Goal: Ask a question

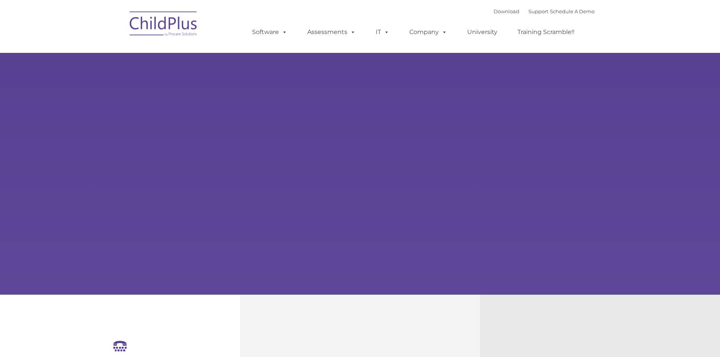
select select "MEDIUM"
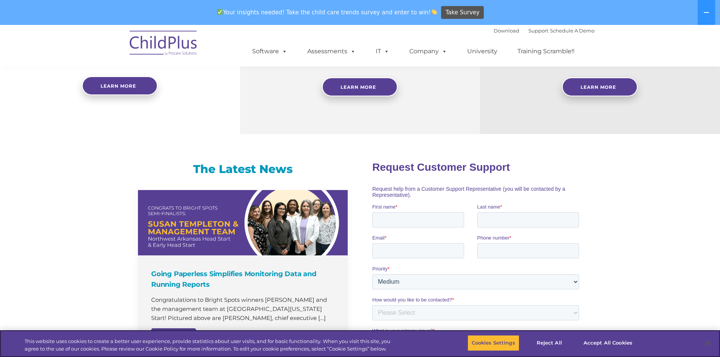
scroll to position [136, 0]
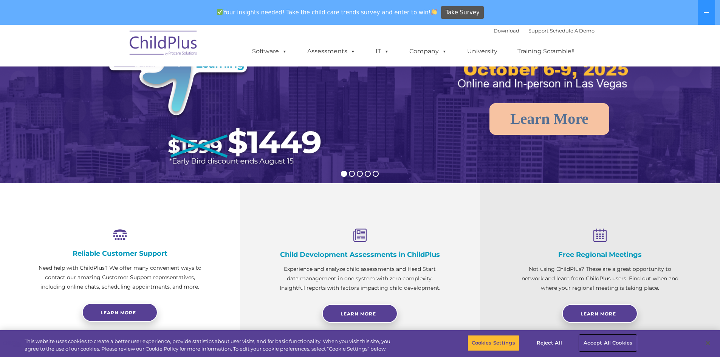
click at [602, 343] on button "Accept All Cookies" at bounding box center [607, 343] width 57 height 16
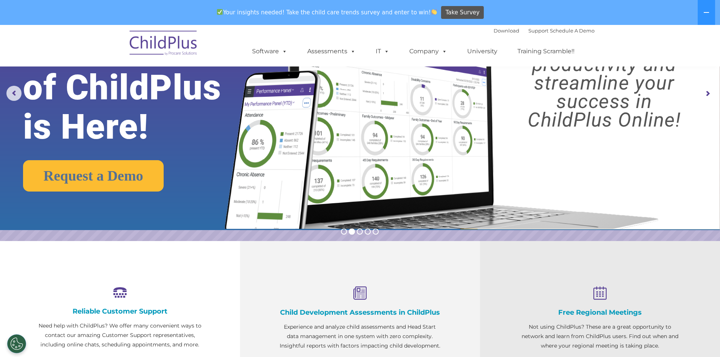
scroll to position [0, 0]
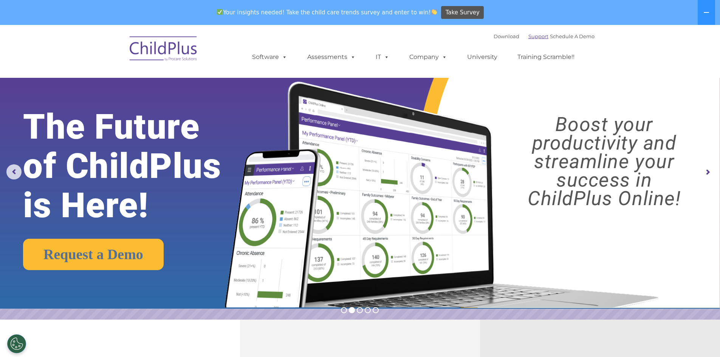
click at [530, 39] on link "Support" at bounding box center [538, 36] width 20 height 6
click at [528, 37] on link "Support" at bounding box center [538, 36] width 20 height 6
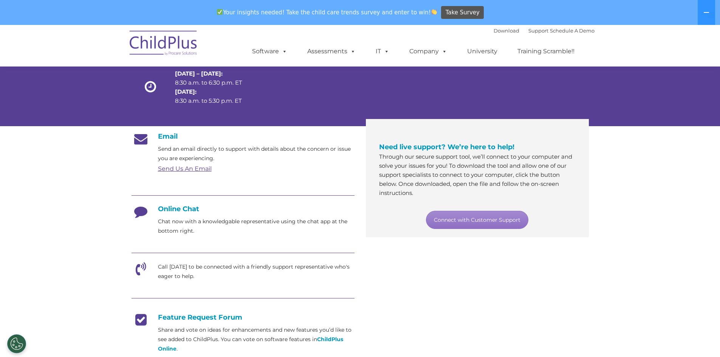
scroll to position [76, 0]
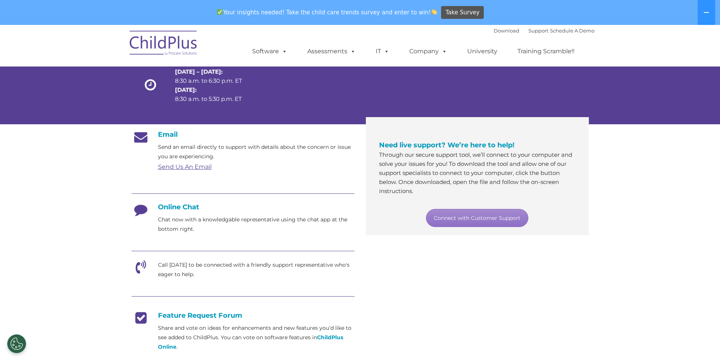
click at [189, 206] on h4 "Online Chat" at bounding box center [242, 207] width 223 height 8
click at [147, 209] on icon at bounding box center [140, 212] width 19 height 19
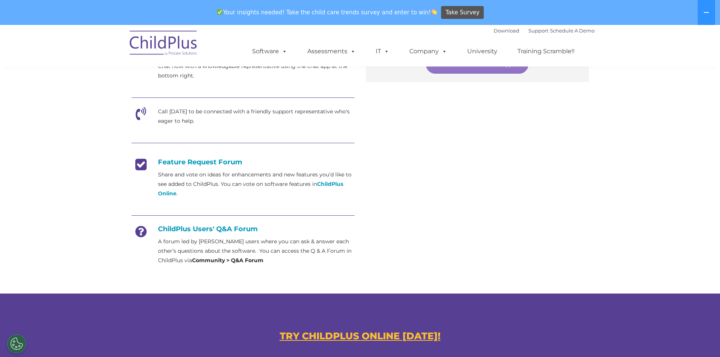
scroll to position [229, 0]
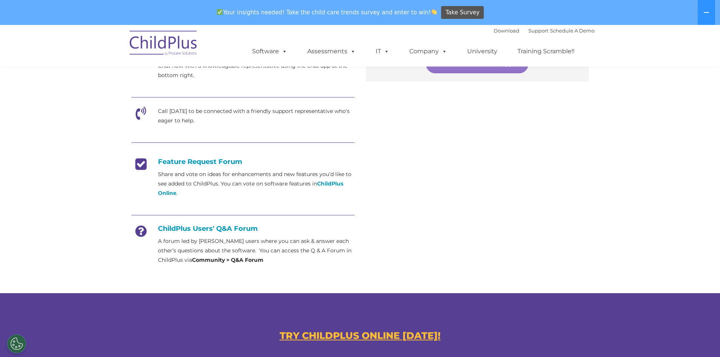
click at [482, 199] on div "Email Send an email directly to support with details about the concern or issue…" at bounding box center [360, 122] width 469 height 303
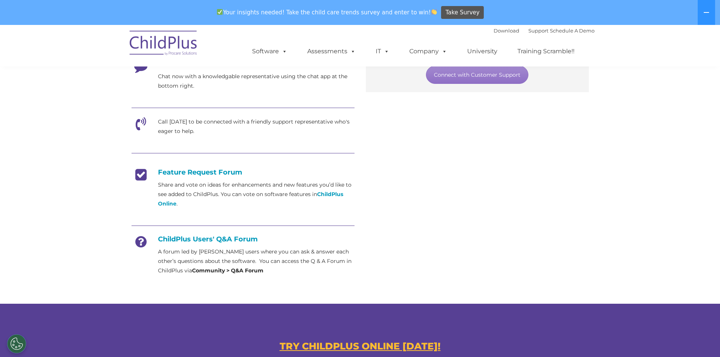
scroll to position [0, 0]
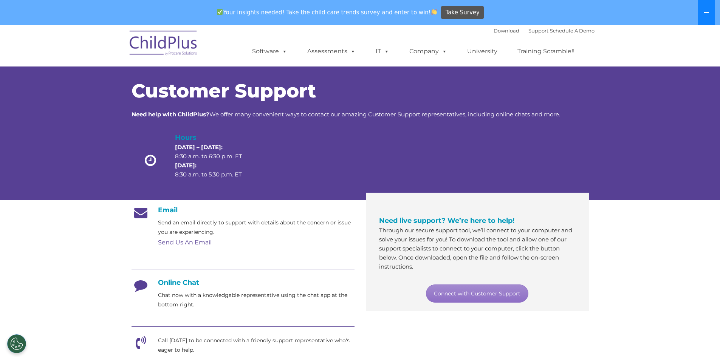
click at [704, 11] on icon at bounding box center [706, 12] width 6 height 6
